Goal: Transaction & Acquisition: Purchase product/service

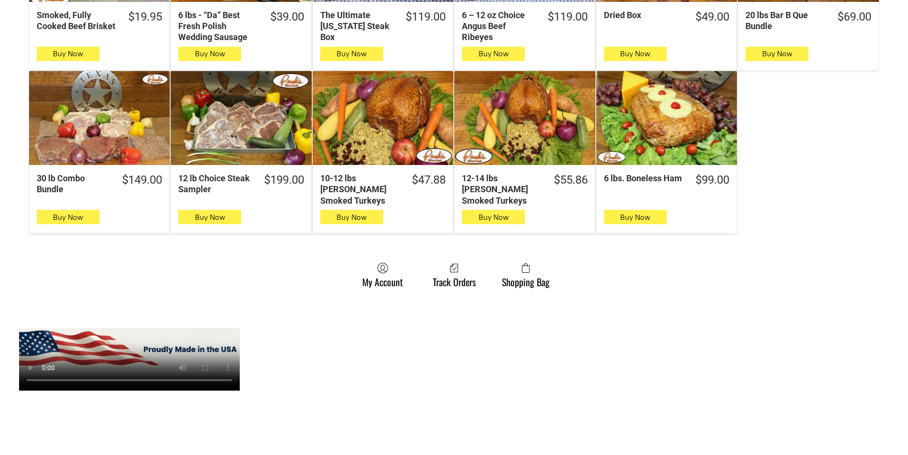
scroll to position [619, 0]
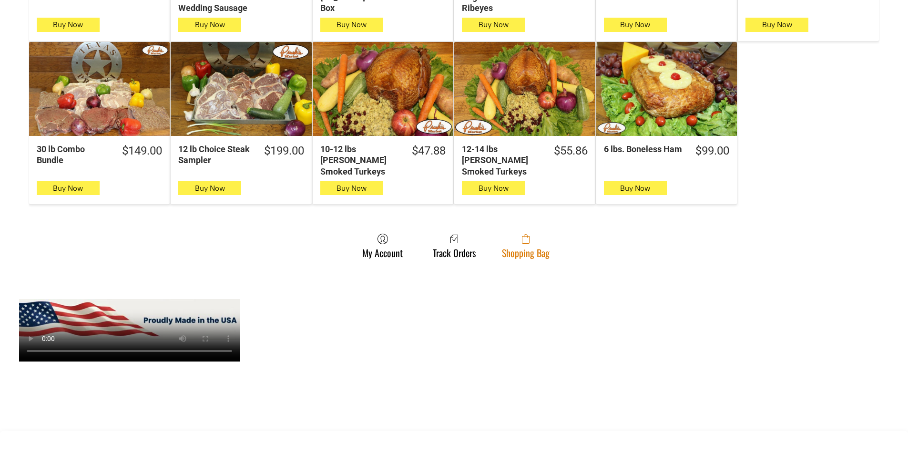
click at [509, 242] on link "Shopping Bag" at bounding box center [525, 245] width 57 height 25
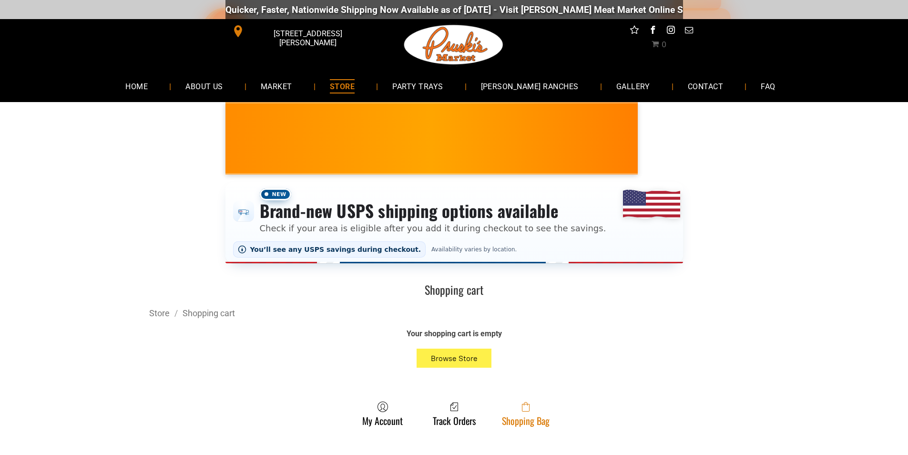
click at [531, 418] on link "Shopping Bag" at bounding box center [525, 413] width 57 height 25
click at [515, 409] on span at bounding box center [526, 406] width 48 height 11
click at [508, 417] on link "Shopping Bag" at bounding box center [525, 413] width 57 height 25
